Goal: Complete application form

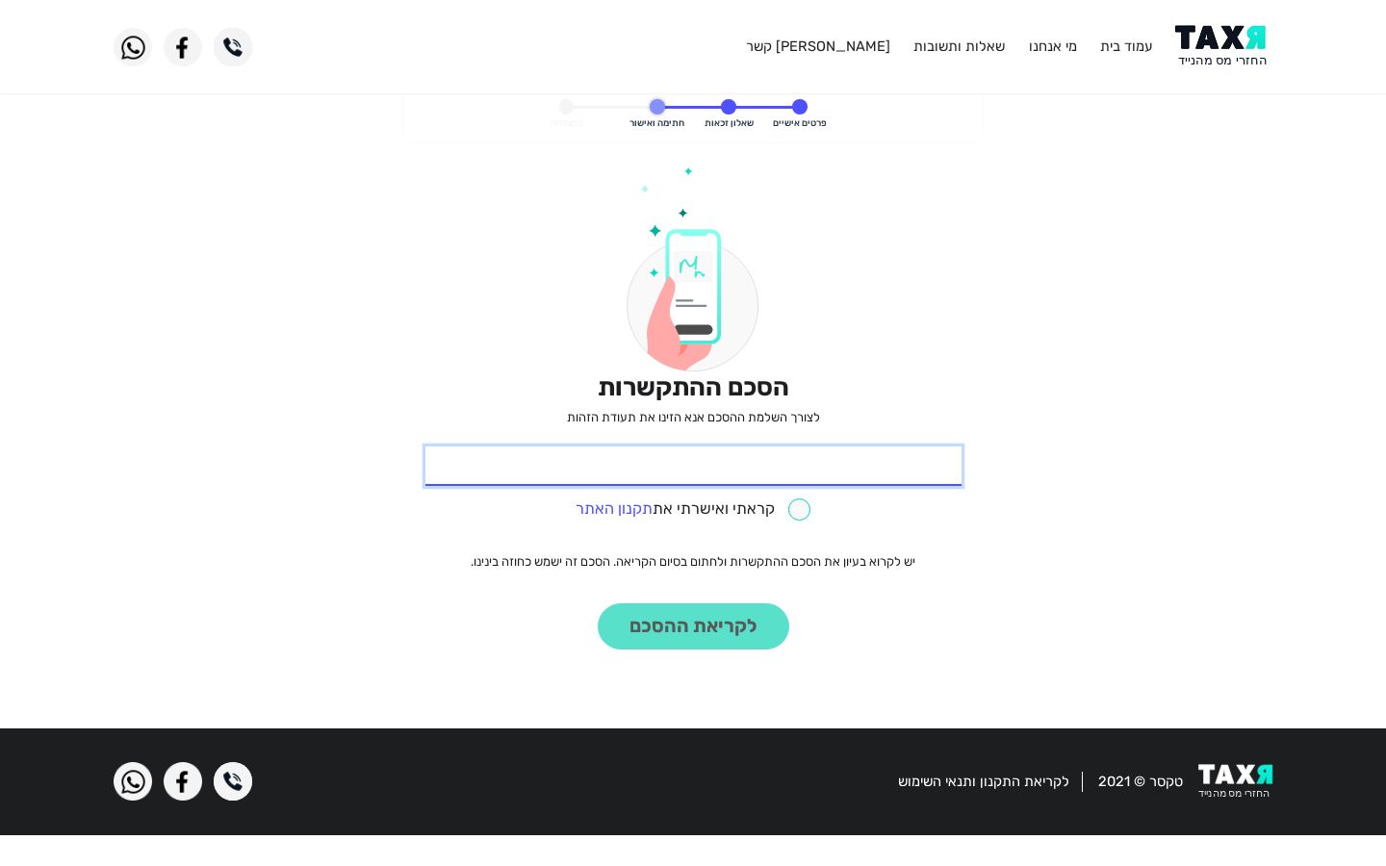
click at [693, 466] on input "* תעודת זהות" at bounding box center [693, 467] width 536 height 40
type input "261220660"
click at [693, 466] on input "* תעודת זהות" at bounding box center [693, 467] width 536 height 40
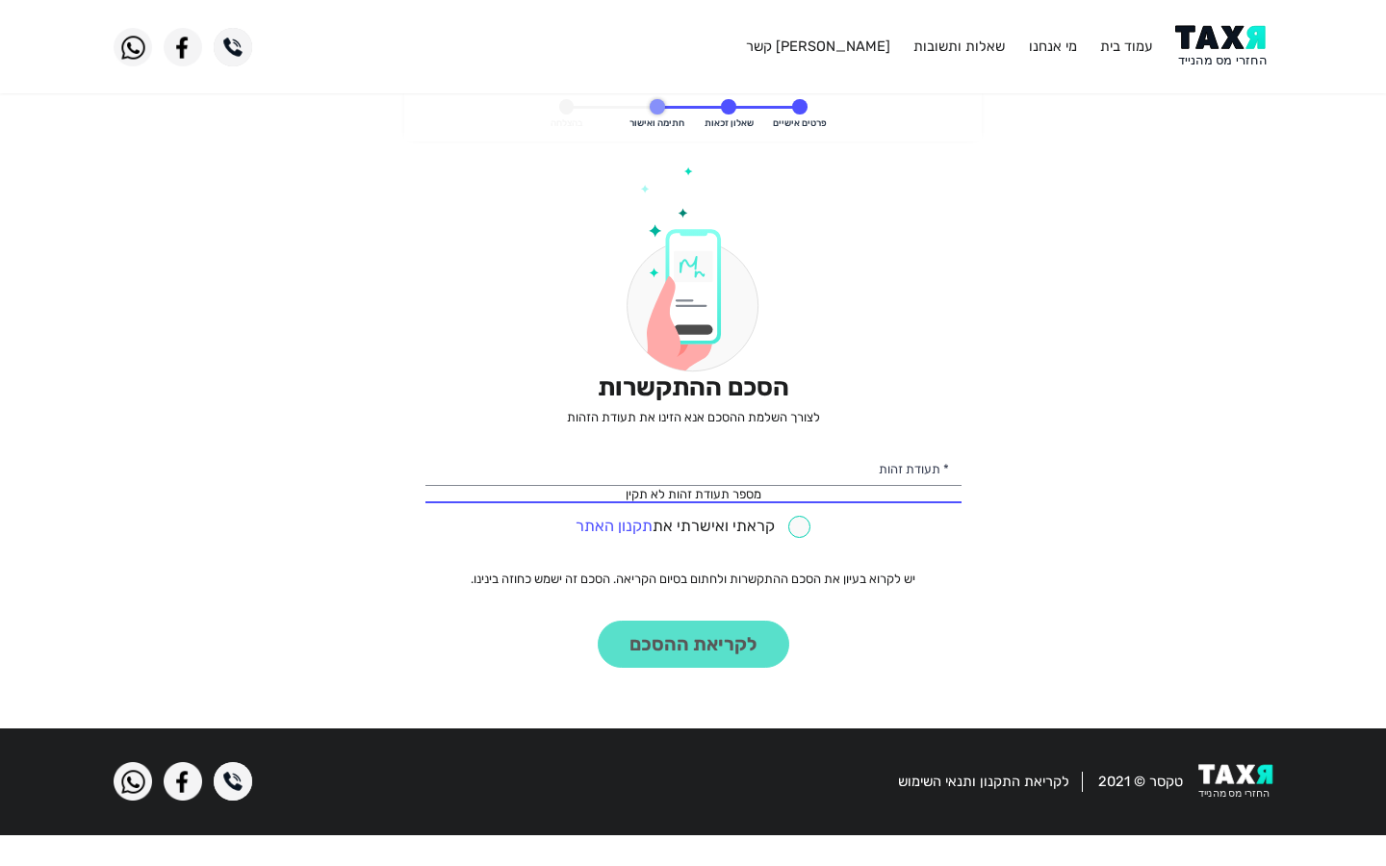
click at [692, 526] on input "checkbox" at bounding box center [692, 527] width 235 height 22
checkbox input "true"
click at [693, 466] on input "* תעודת זהות" at bounding box center [693, 467] width 536 height 40
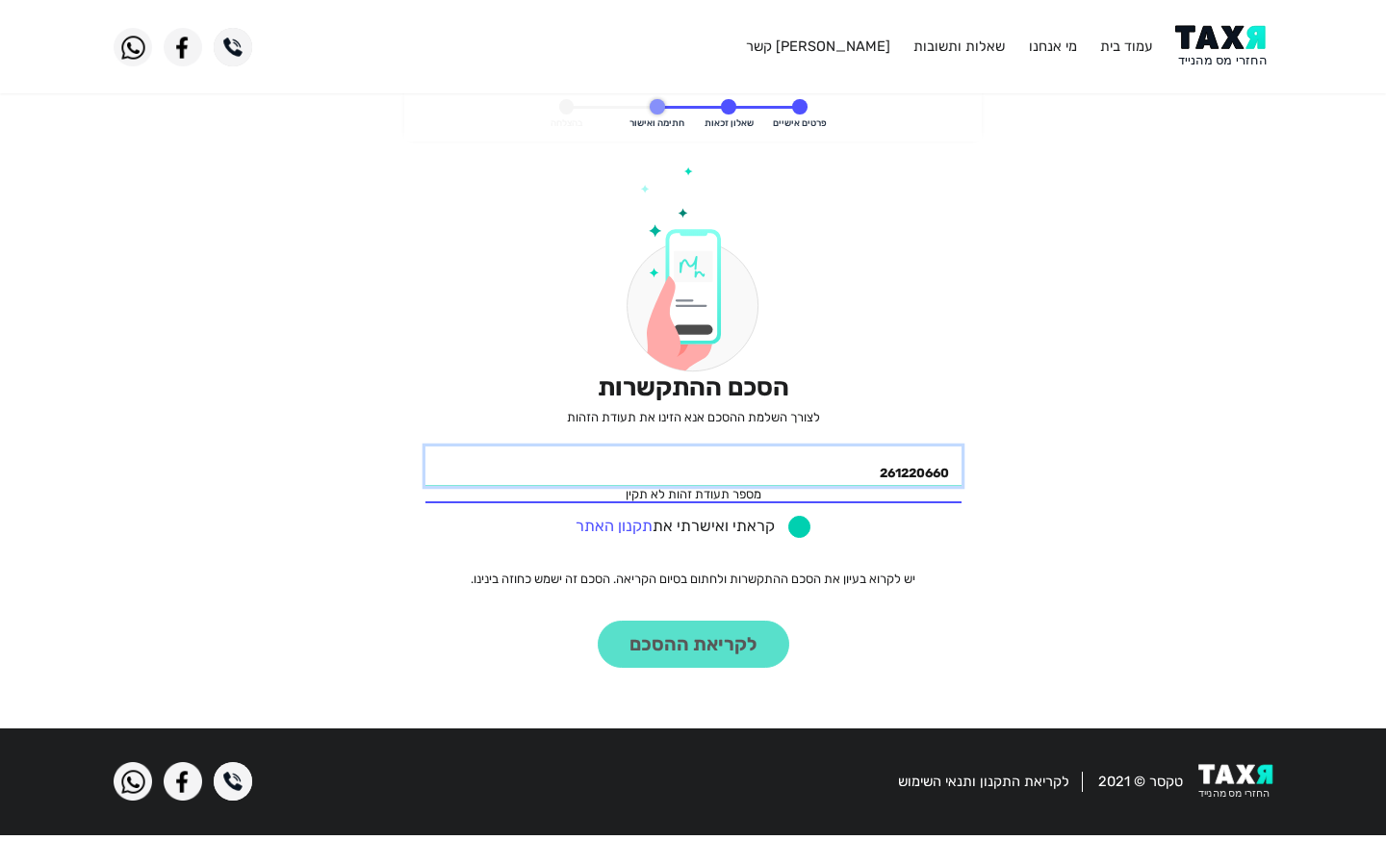
click at [598, 621] on button "לקריאת ההסכם" at bounding box center [694, 644] width 192 height 47
click at [693, 466] on input "261220660" at bounding box center [693, 467] width 536 height 40
type input "2"
type input "261220660"
click at [693, 466] on input "* תעודת זהות" at bounding box center [693, 467] width 536 height 40
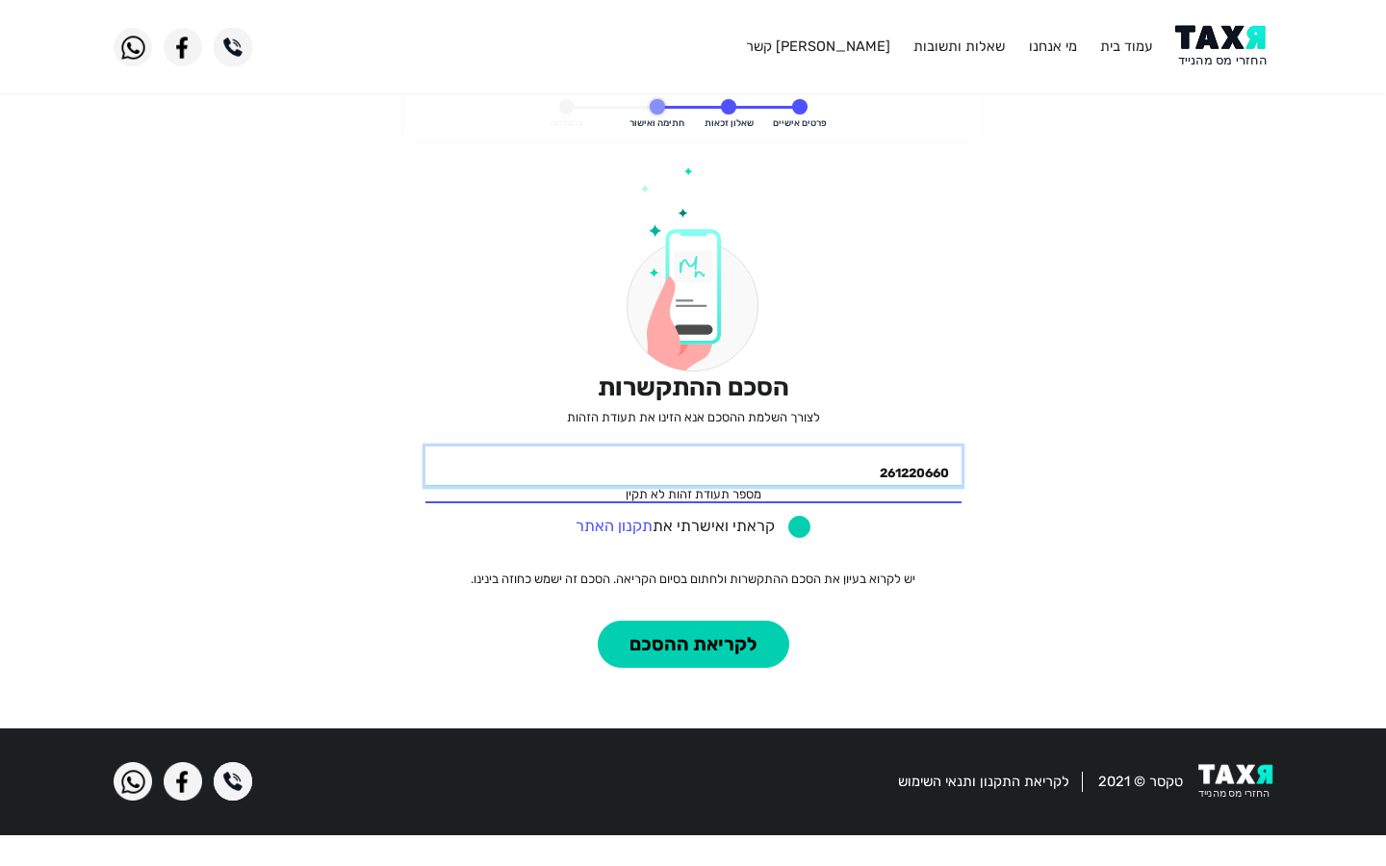
type input "261220660"
click at [692, 526] on input "checkbox" at bounding box center [692, 527] width 235 height 22
checkbox input "false"
click at [693, 466] on input "261220660" at bounding box center [693, 467] width 536 height 40
type input "2"
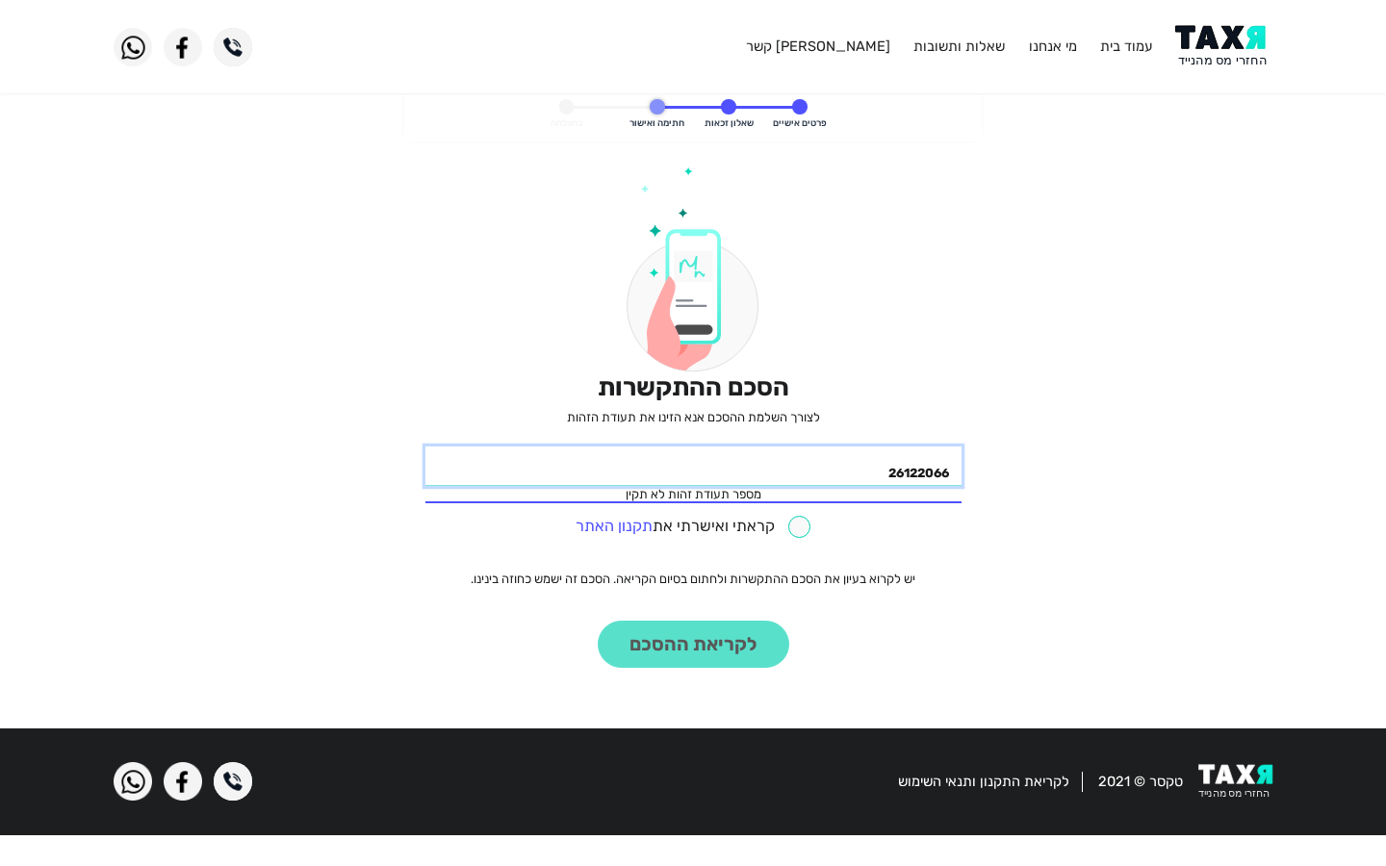
type input "261220660"
click at [614, 525] on link "תקנון האתר" at bounding box center [613, 526] width 77 height 18
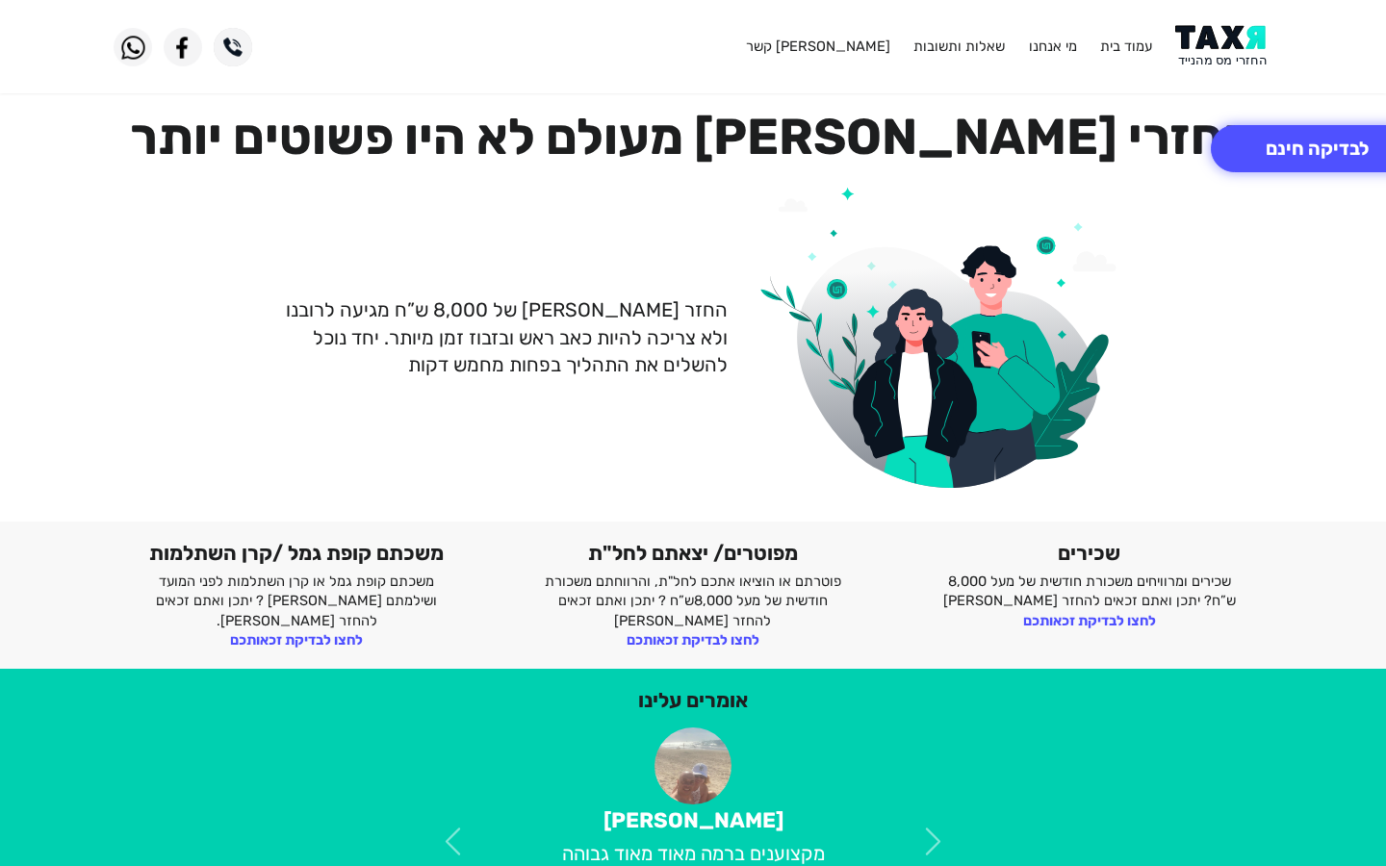
scroll to position [421, 0]
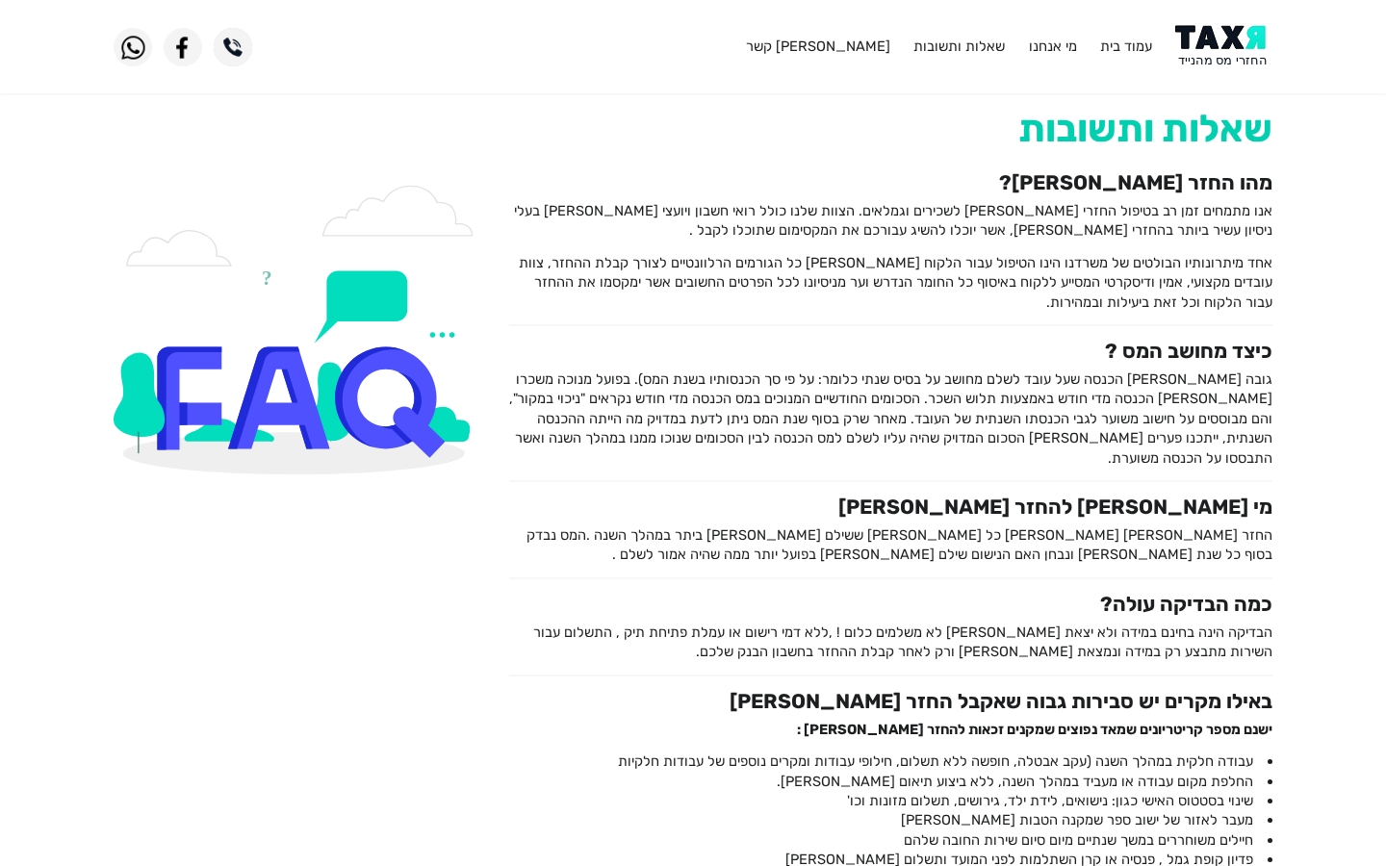
scroll to position [31, 0]
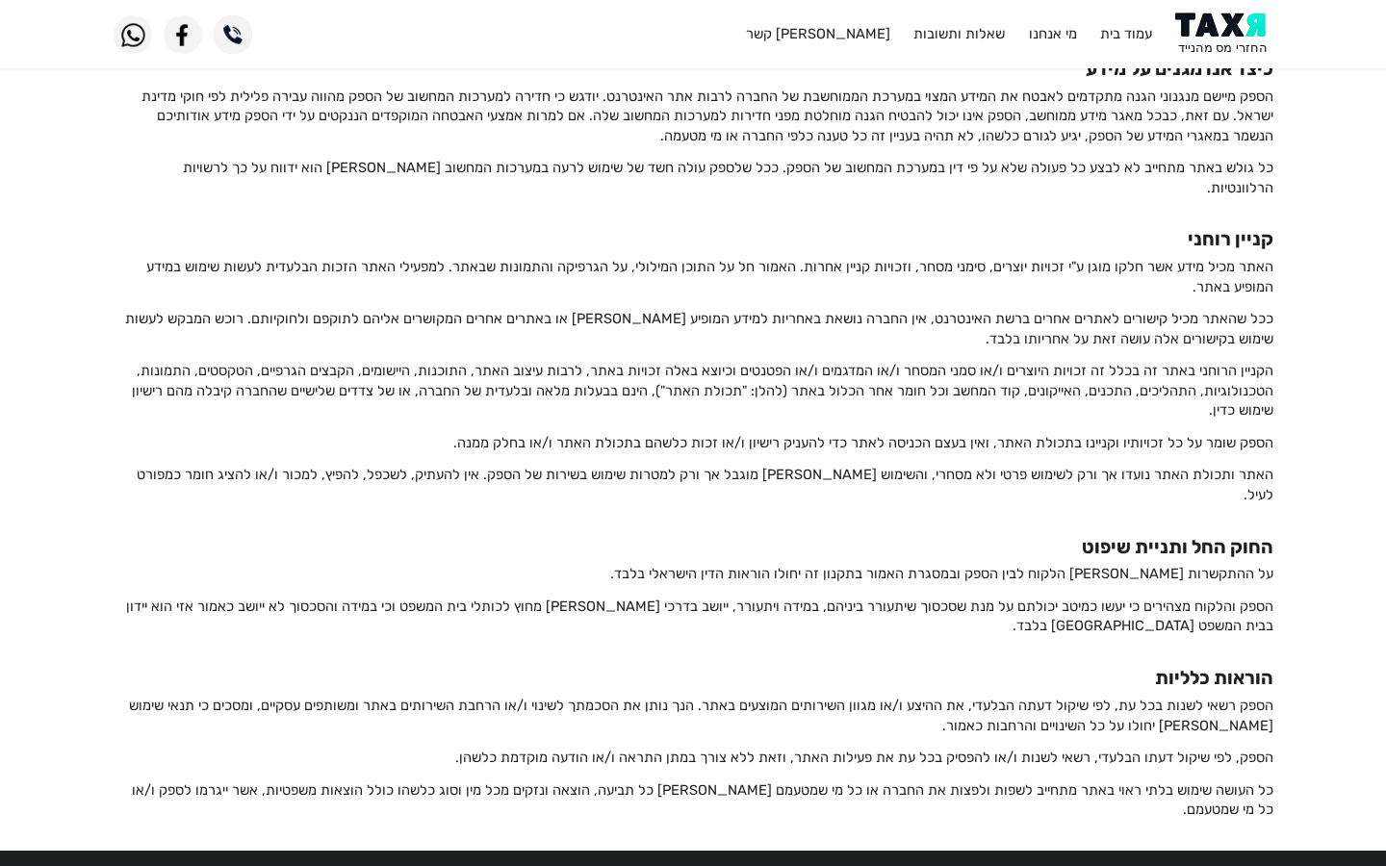
scroll to position [2631, 0]
